Goal: Manage account settings

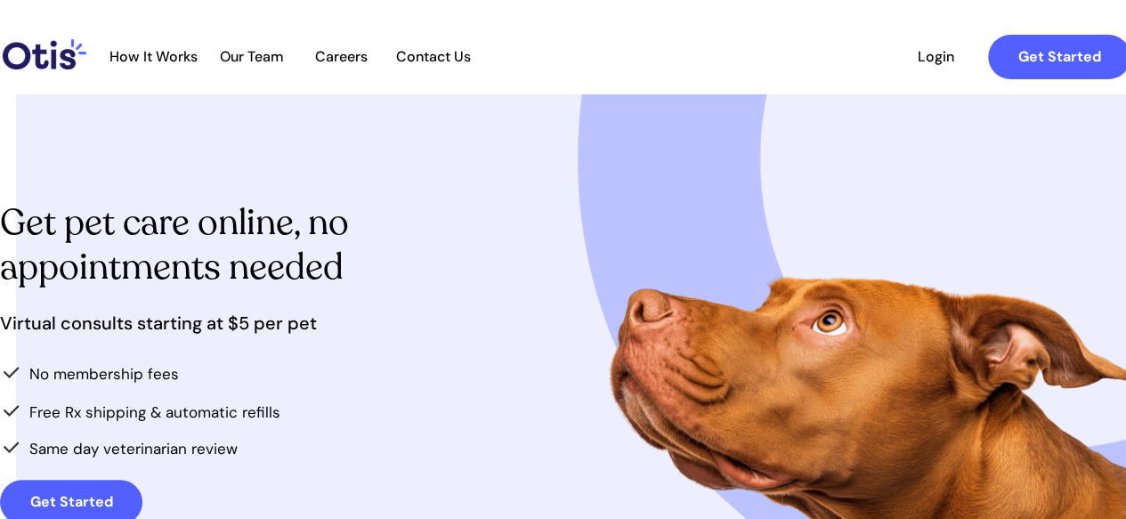
click at [951, 53] on span "Login" at bounding box center [936, 56] width 82 height 17
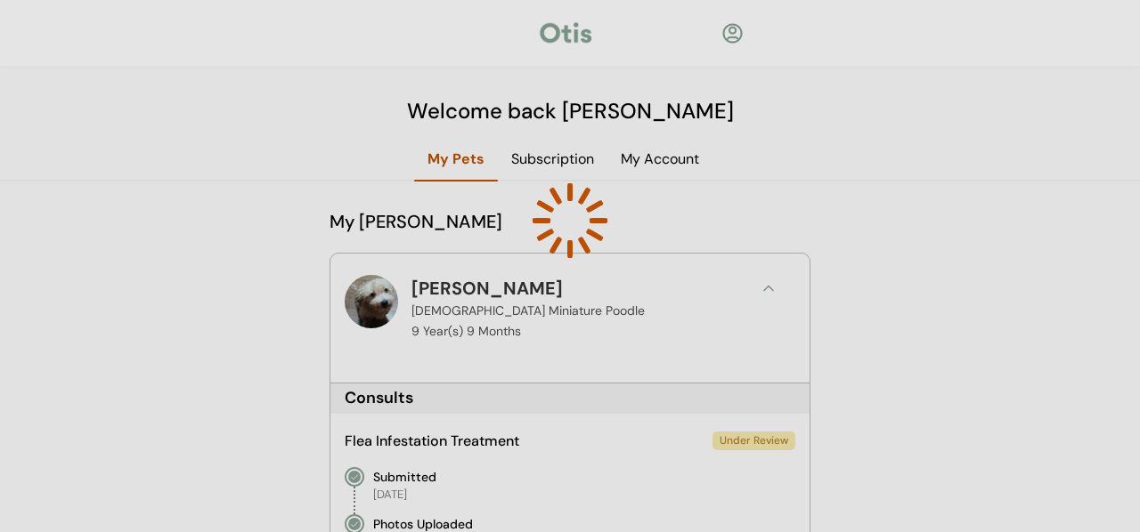
drag, startPoint x: 864, startPoint y: 150, endPoint x: 853, endPoint y: 136, distance: 18.4
click at [863, 145] on div at bounding box center [570, 266] width 1140 height 532
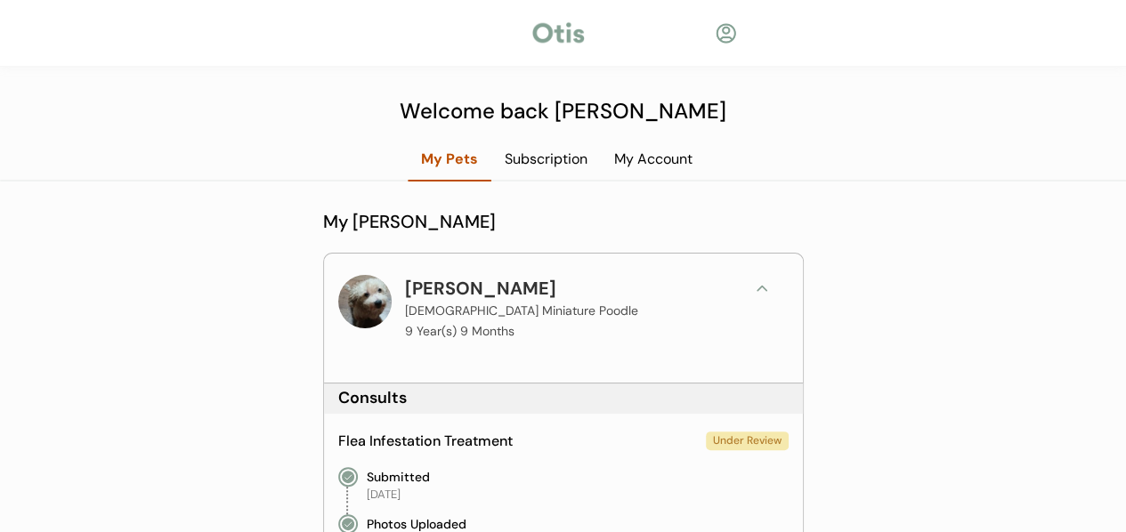
click at [726, 35] on div at bounding box center [726, 33] width 22 height 22
click at [726, 38] on div at bounding box center [726, 33] width 22 height 22
click at [726, 43] on div at bounding box center [726, 33] width 22 height 22
drag, startPoint x: 726, startPoint y: 42, endPoint x: 750, endPoint y: 76, distance: 41.0
click at [728, 45] on div "Back" at bounding box center [563, 33] width 401 height 27
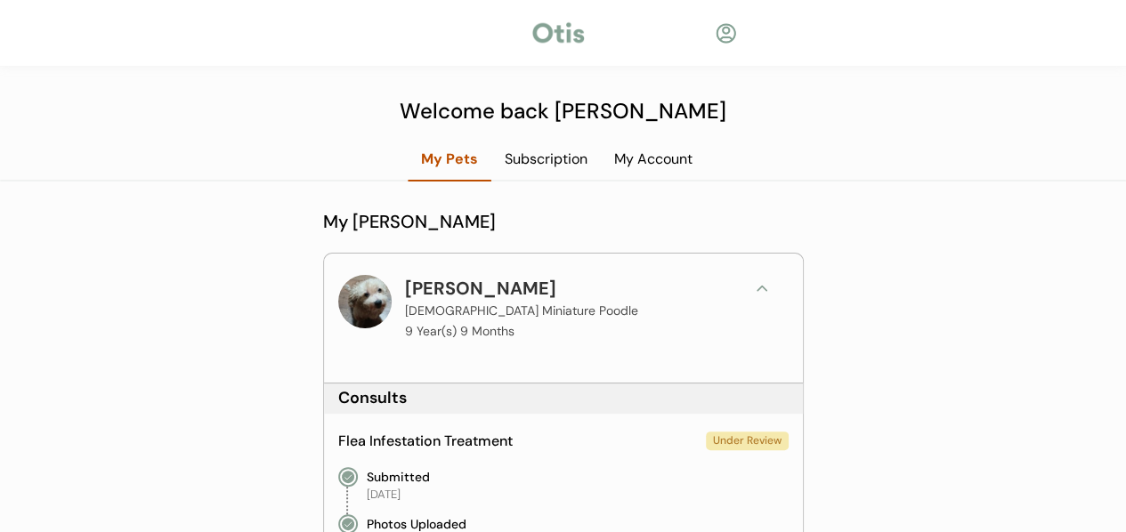
click at [564, 157] on div "Subscription" at bounding box center [546, 160] width 110 height 20
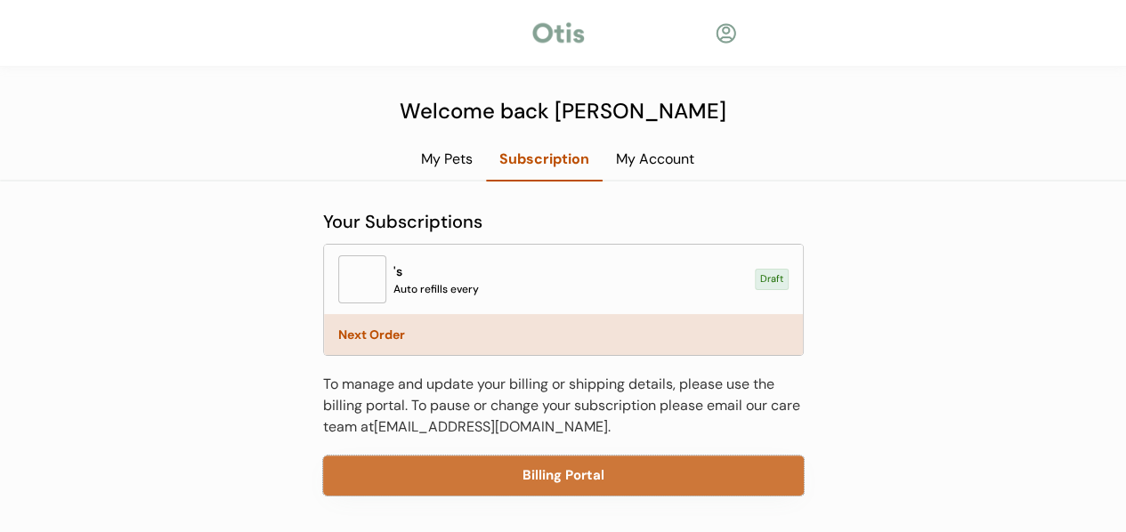
click at [584, 475] on button "Billing Portal" at bounding box center [563, 476] width 481 height 40
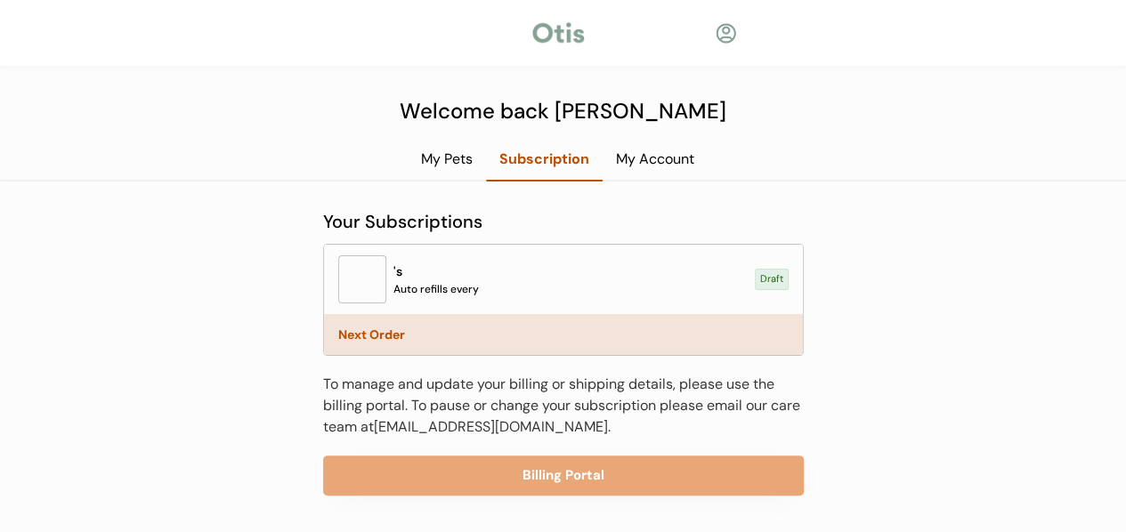
click at [682, 161] on div "My Account" at bounding box center [655, 160] width 105 height 20
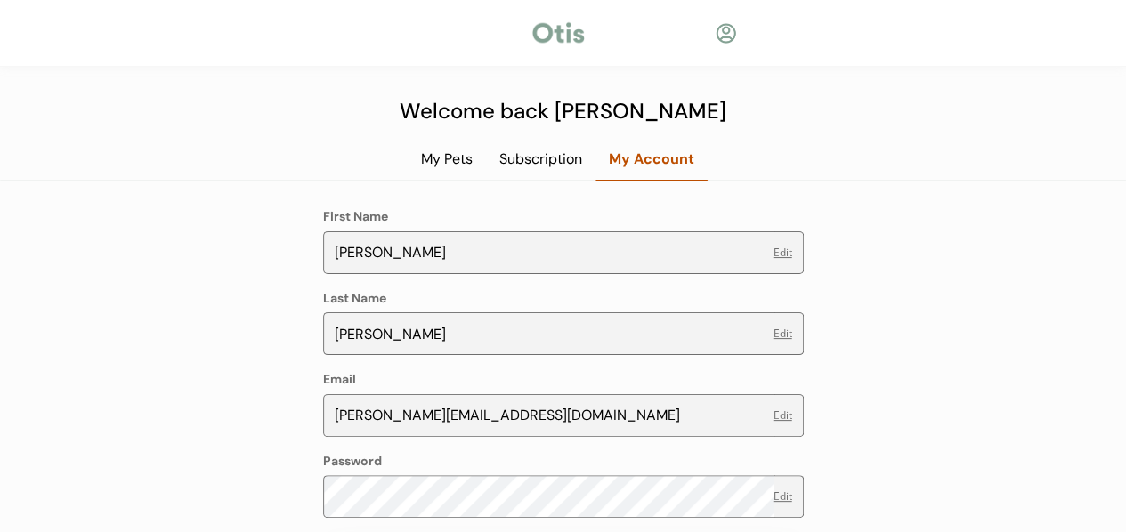
click at [572, 33] on div at bounding box center [559, 33] width 58 height 27
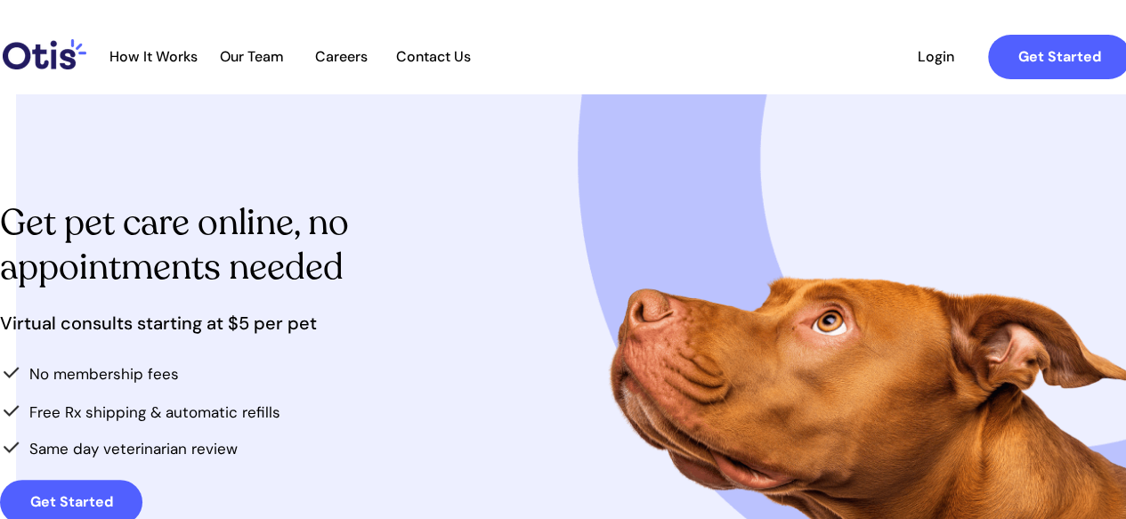
click at [434, 58] on span "Contact Us" at bounding box center [432, 56] width 93 height 17
